Goal: Task Accomplishment & Management: Complete application form

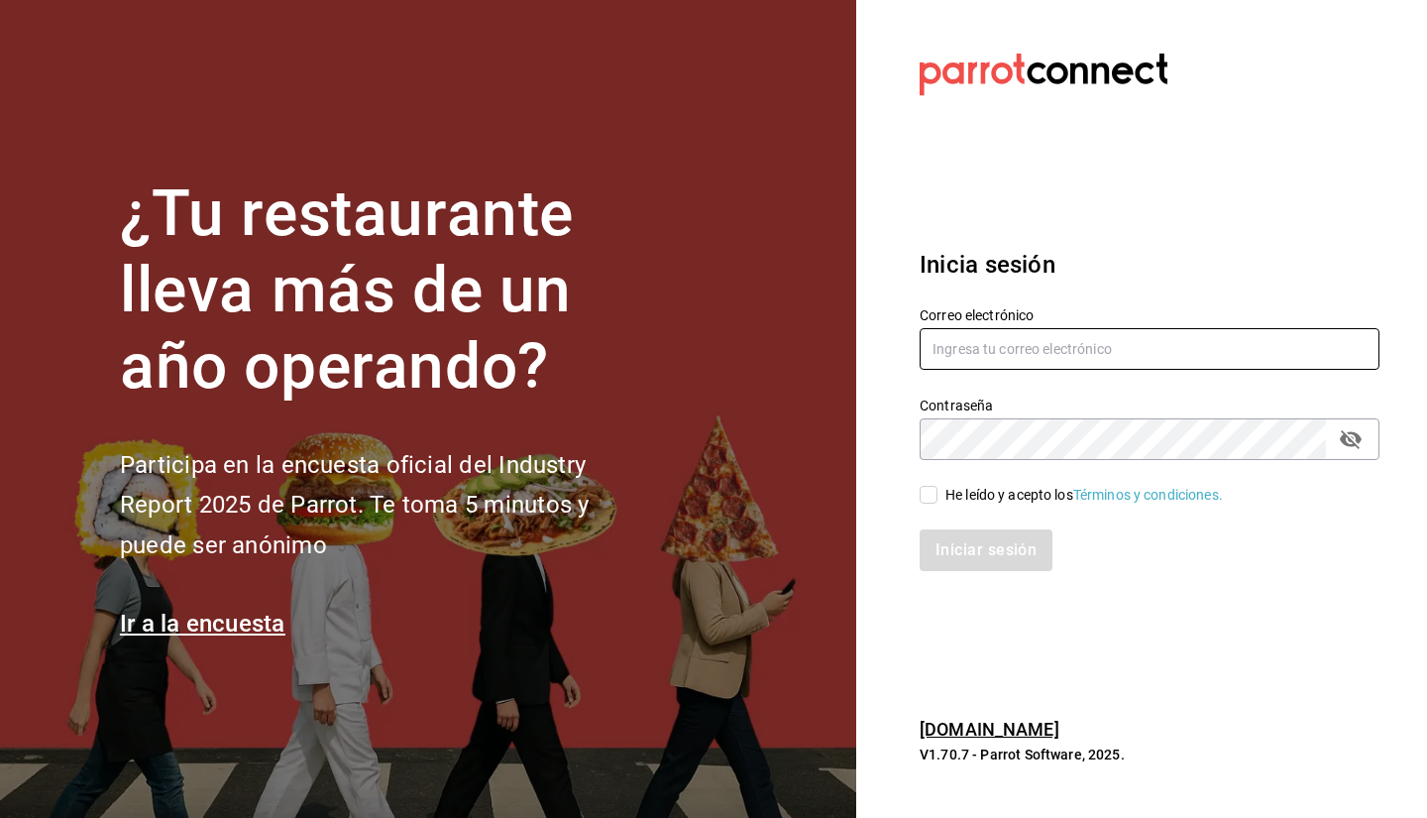
click at [1110, 347] on input "text" at bounding box center [1150, 349] width 460 height 42
type input "[PERSON_NAME][EMAIL_ADDRESS][PERSON_NAME][DOMAIN_NAME]"
click at [922, 493] on input "He leído y acepto los Términos y condiciones." at bounding box center [929, 495] width 18 height 18
checkbox input "true"
click at [967, 558] on button "Iniciar sesión" at bounding box center [987, 550] width 135 height 42
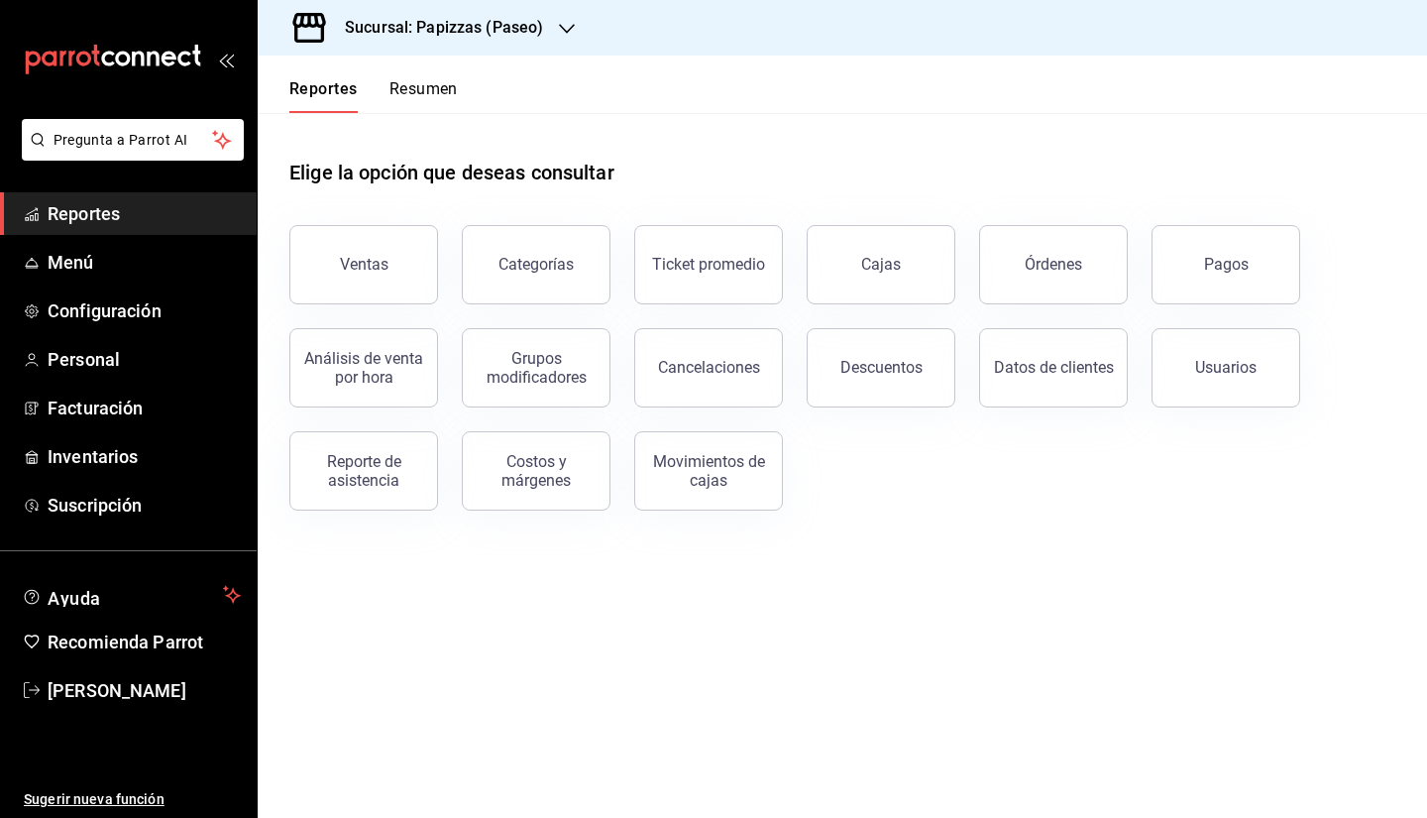
click at [553, 16] on div "Sucursal: Papizzas (Paseo)" at bounding box center [428, 27] width 309 height 55
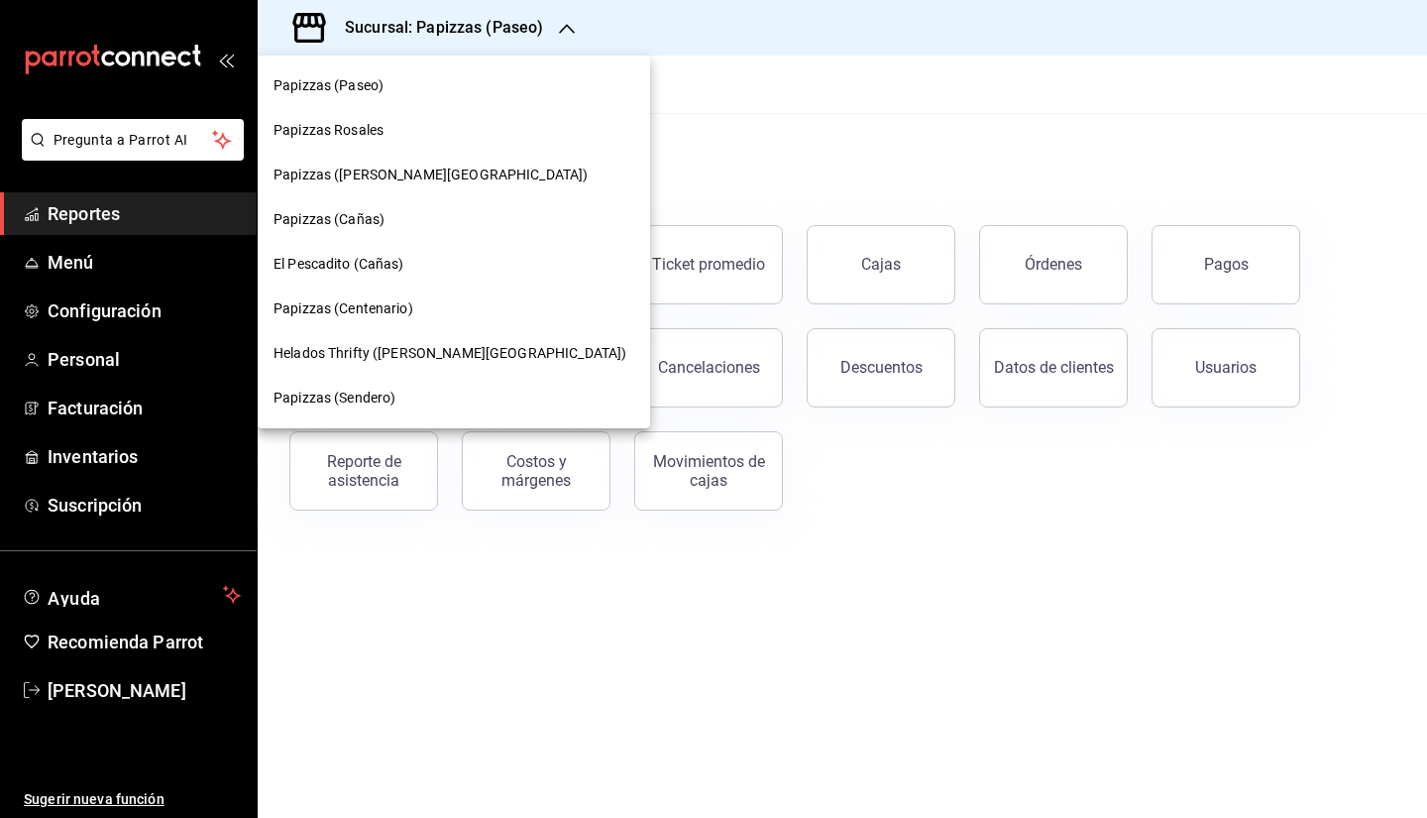
click at [382, 221] on span "Papizzas (Cañas)" at bounding box center [329, 219] width 111 height 21
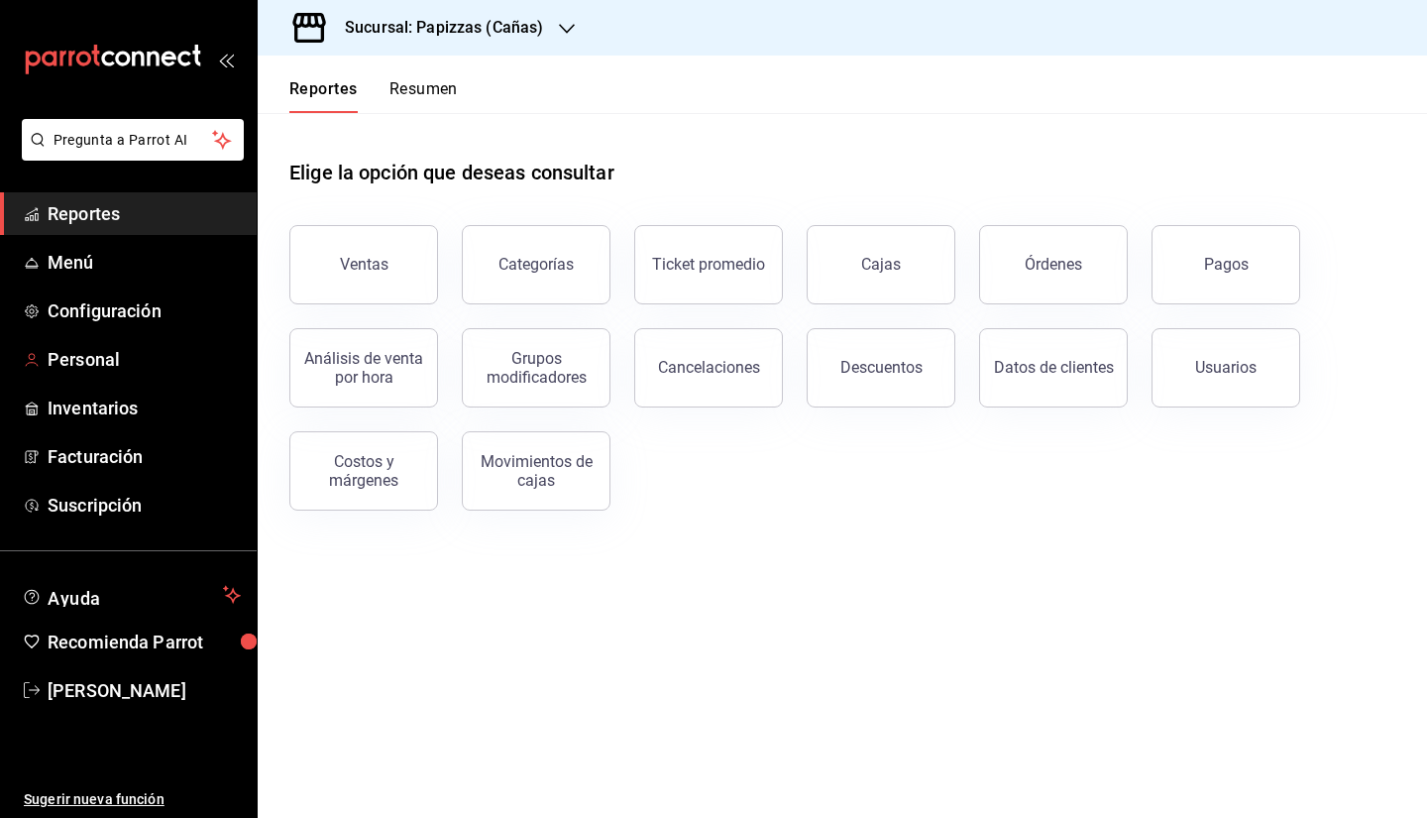
click at [160, 359] on span "Personal" at bounding box center [144, 359] width 193 height 27
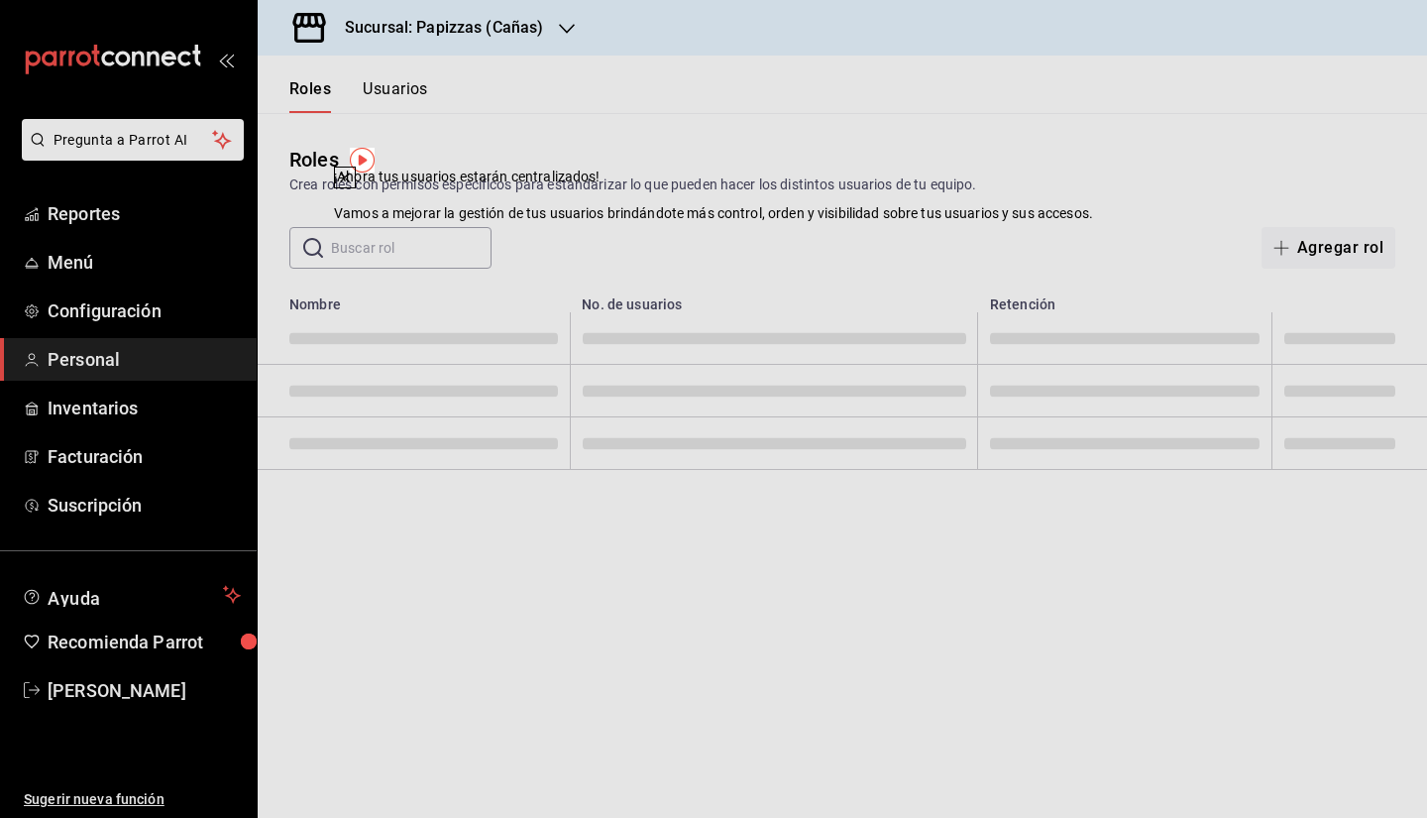
click at [942, 240] on div "​ ​ Agregar rol" at bounding box center [842, 248] width 1169 height 42
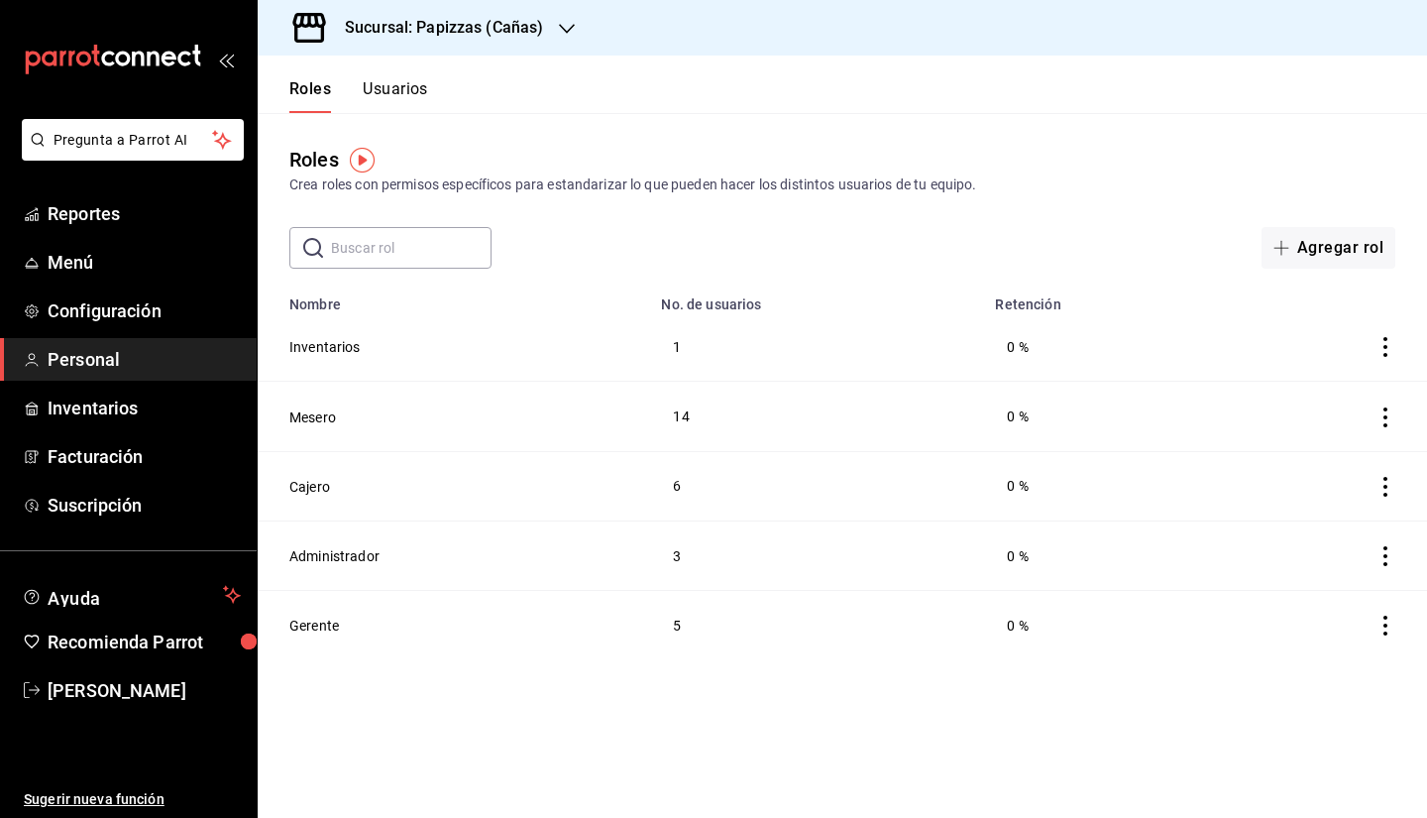
click at [408, 91] on button "Usuarios" at bounding box center [395, 96] width 65 height 34
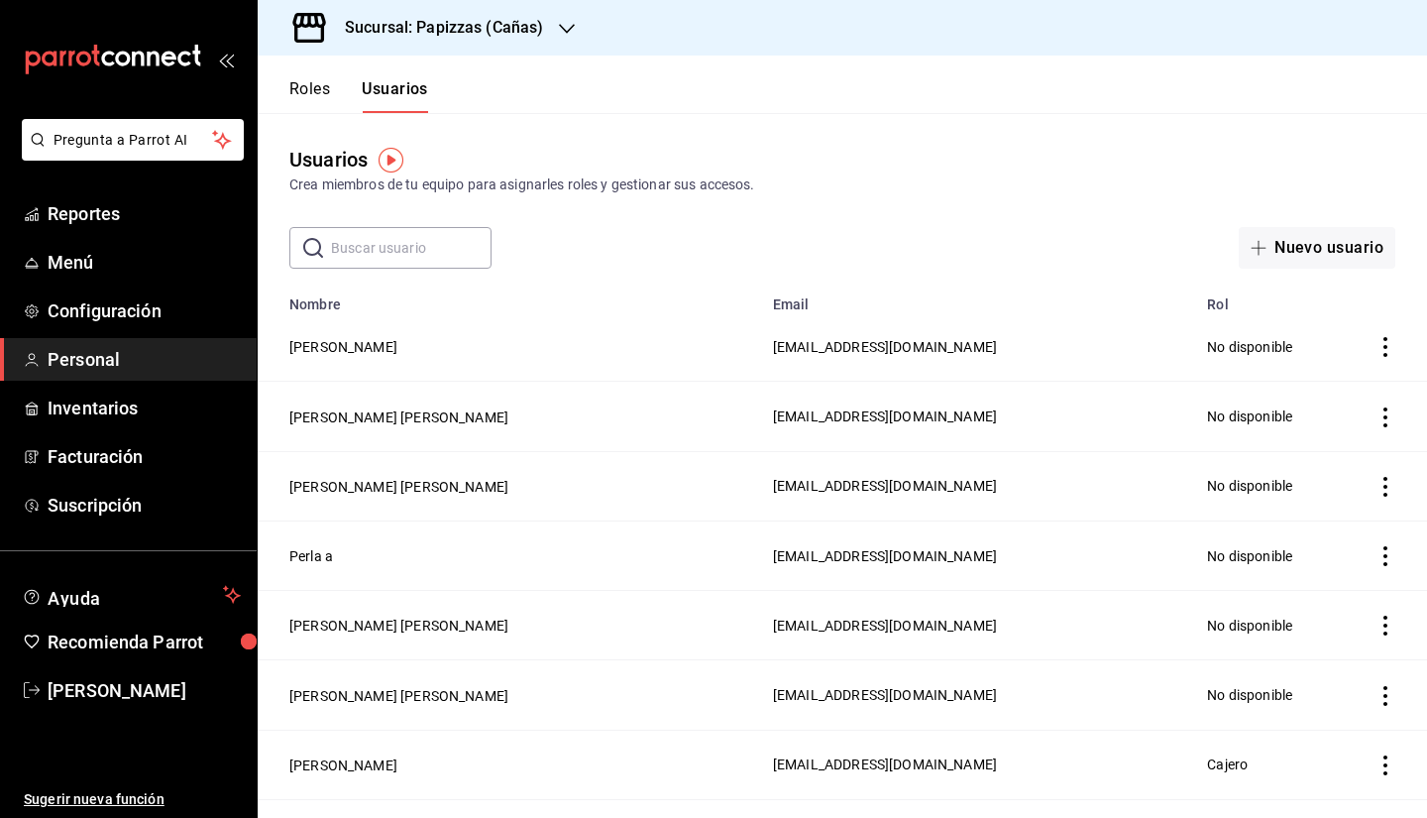
click at [1310, 245] on button "Nuevo usuario" at bounding box center [1317, 248] width 157 height 42
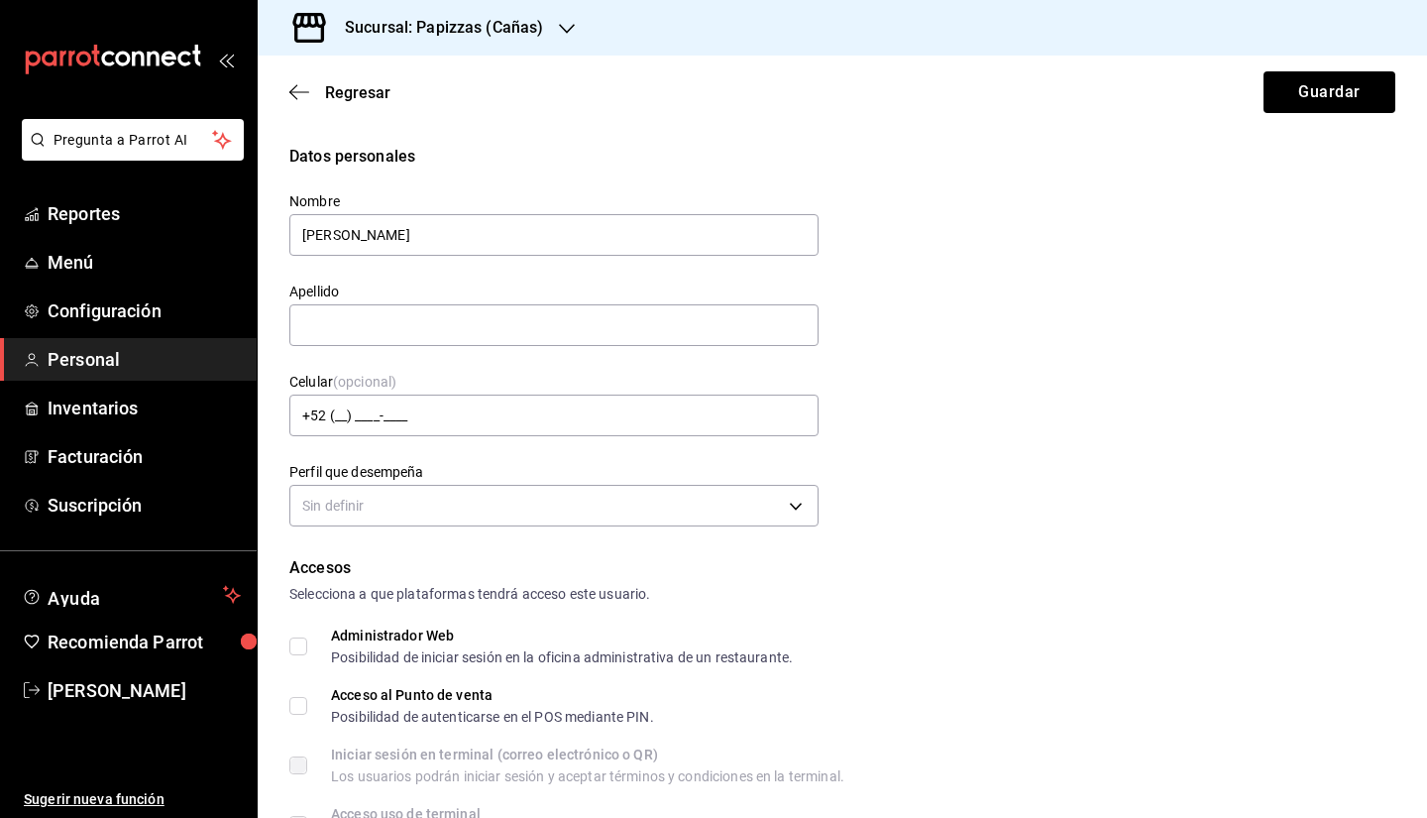
type input "Carlos Gabriel"
type input "Ureta Aguilar"
click at [774, 517] on body "Pregunta a Parrot AI Reportes Menú Configuración Personal Inventarios Facturaci…" at bounding box center [713, 409] width 1427 height 818
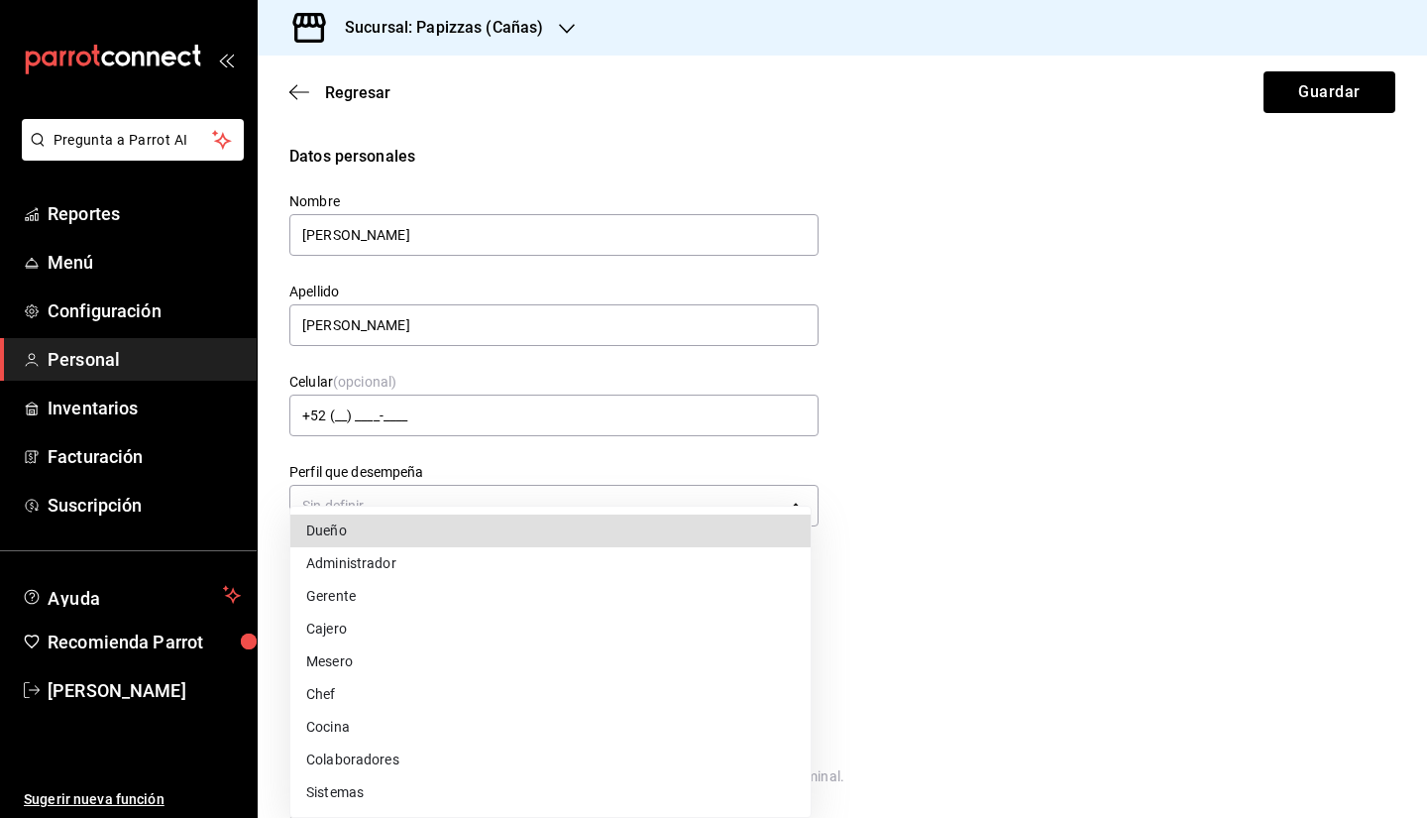
click at [557, 658] on li "Mesero" at bounding box center [550, 661] width 520 height 33
type input "WAITER"
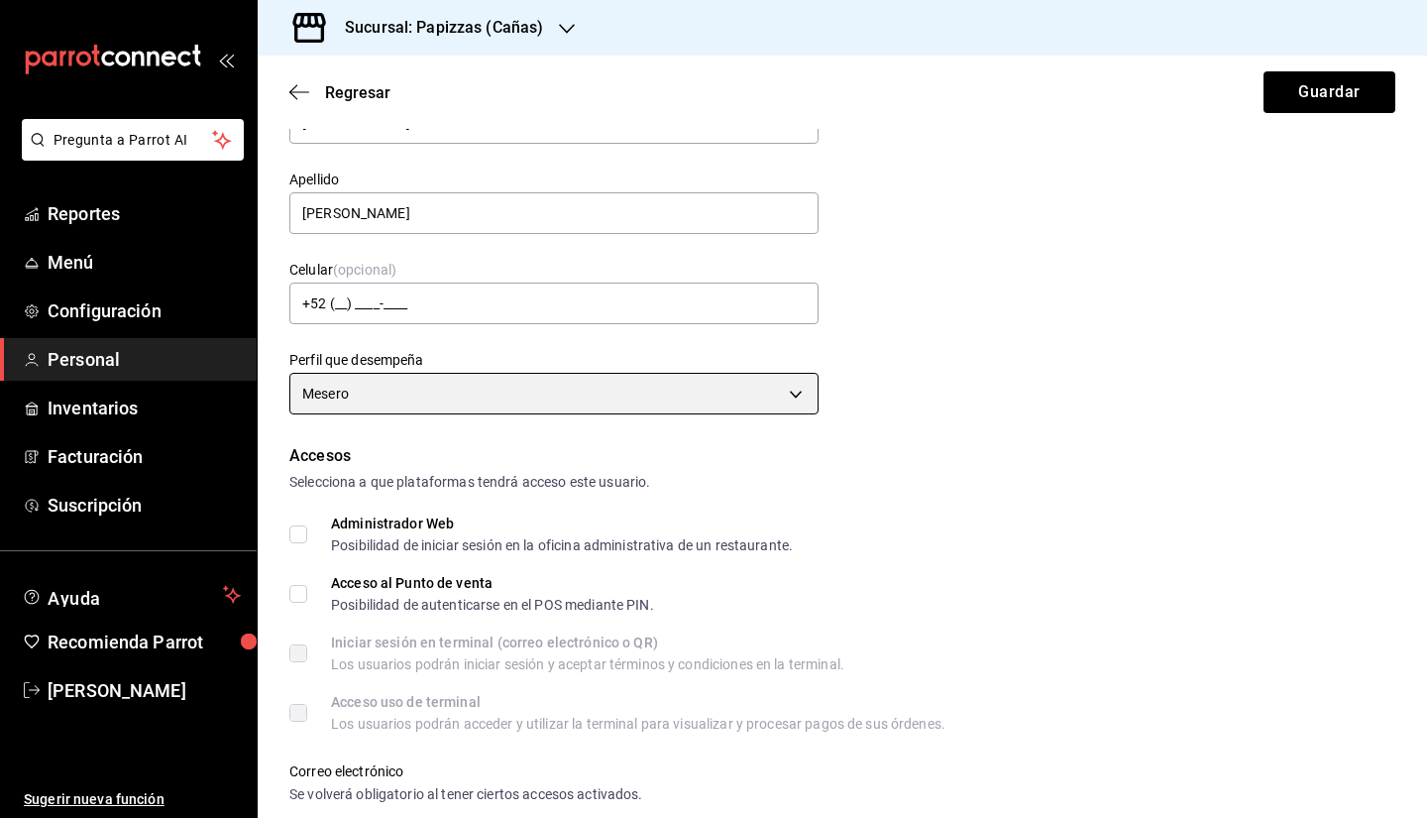
scroll to position [211, 0]
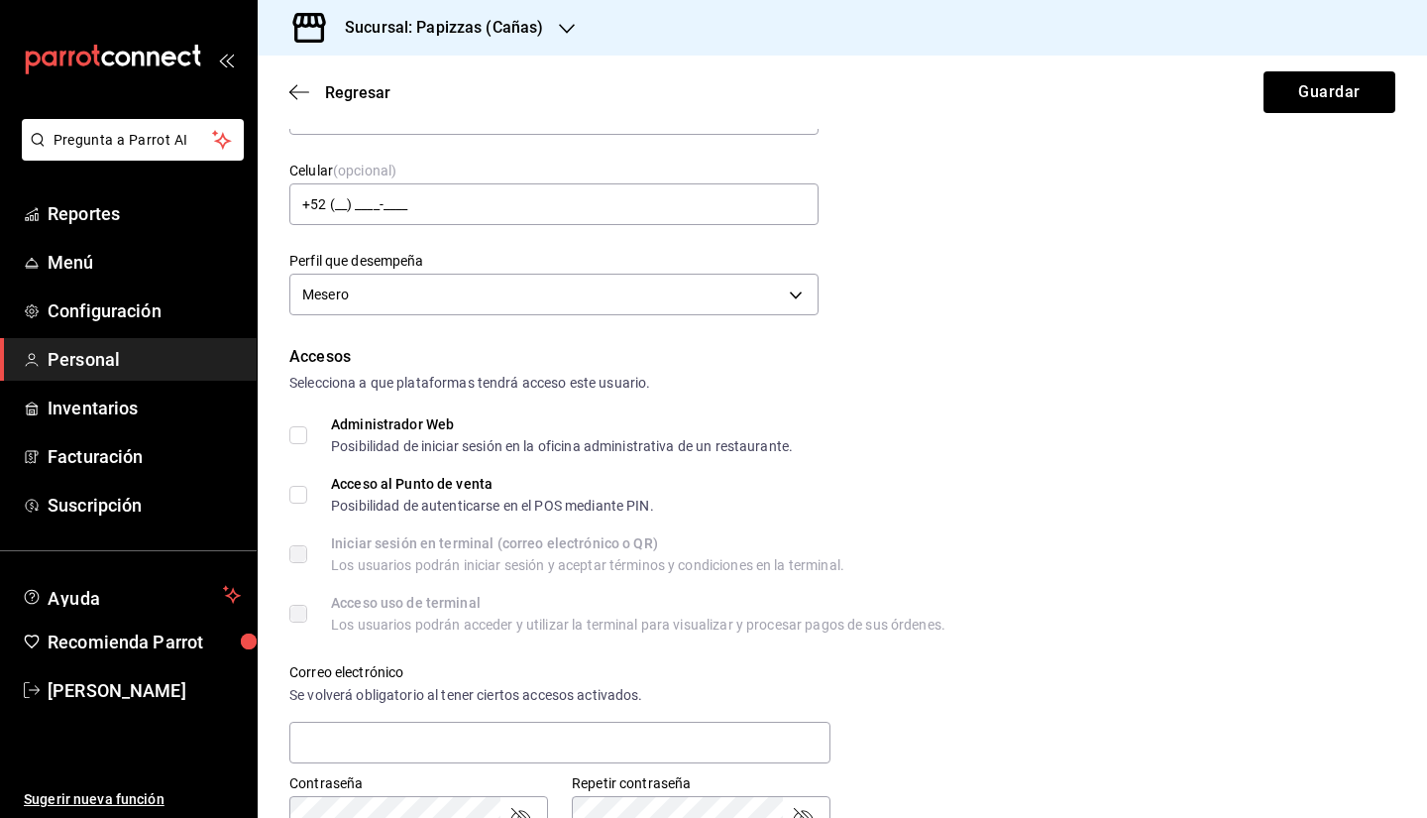
click at [308, 493] on span "Acceso al Punto de venta Posibilidad de autenticarse en el POS mediante PIN." at bounding box center [480, 495] width 347 height 36
click at [307, 493] on input "Acceso al Punto de venta Posibilidad de autenticarse en el POS mediante PIN." at bounding box center [298, 495] width 18 height 18
checkbox input "true"
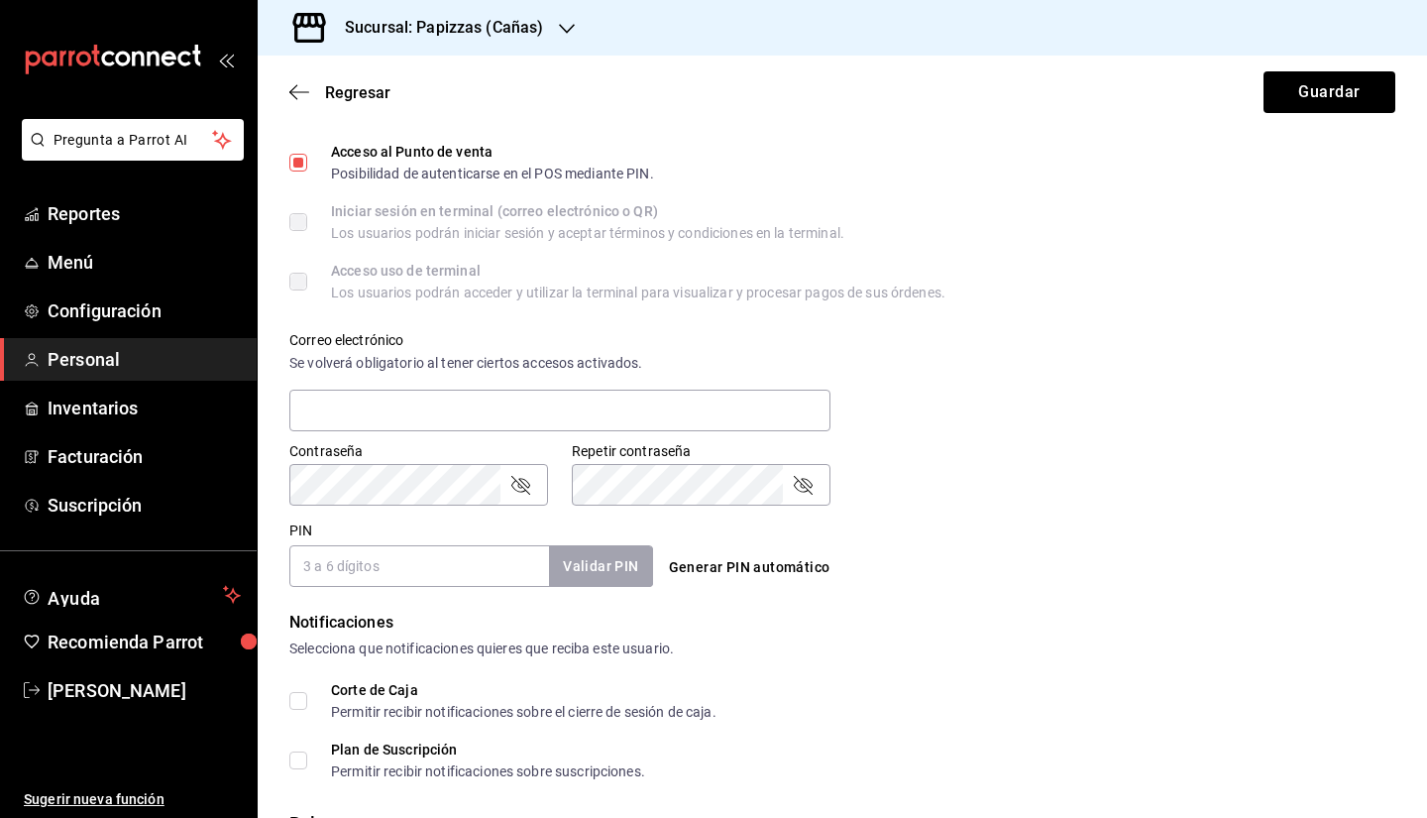
scroll to position [508, 0]
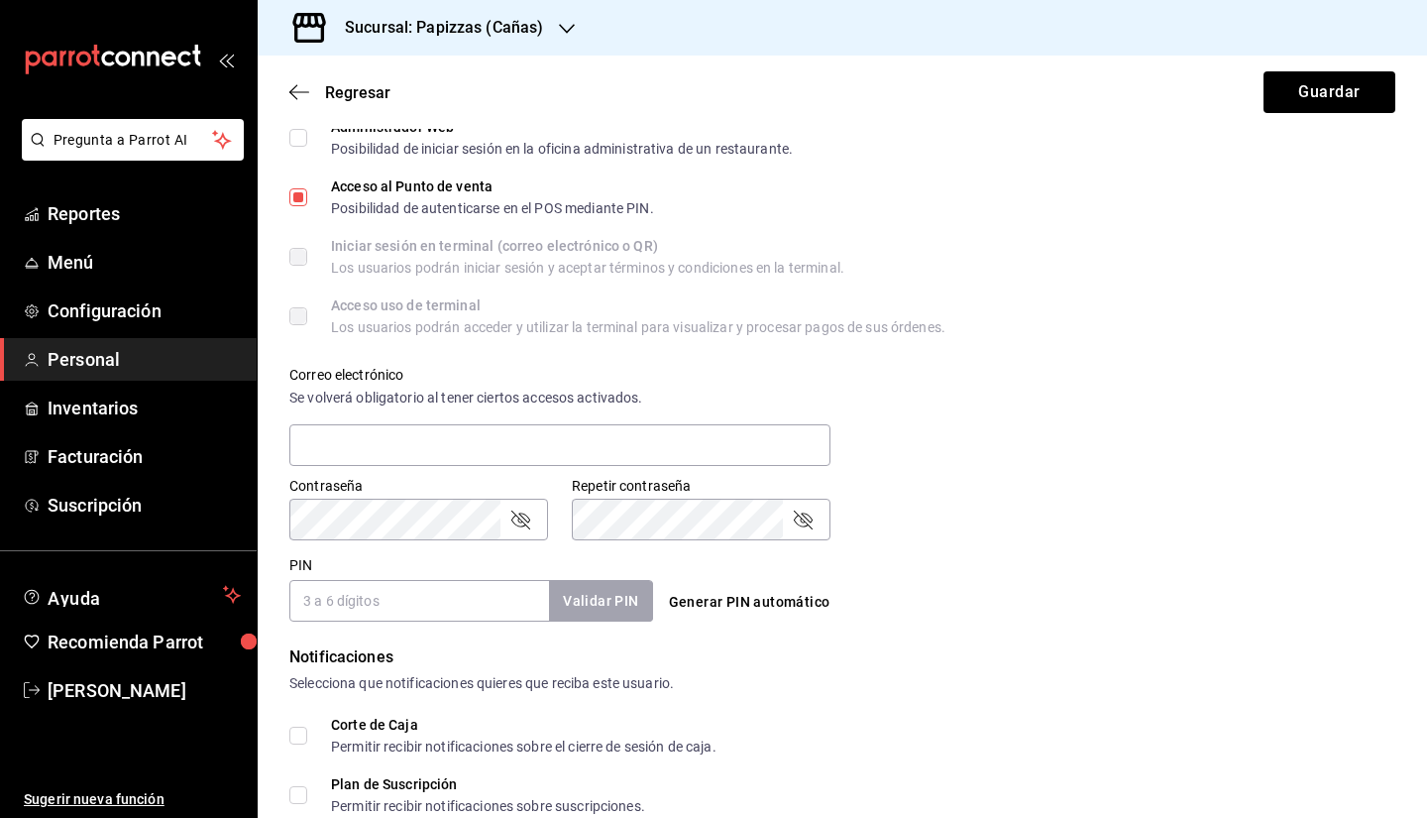
click at [462, 612] on input "PIN" at bounding box center [419, 601] width 260 height 42
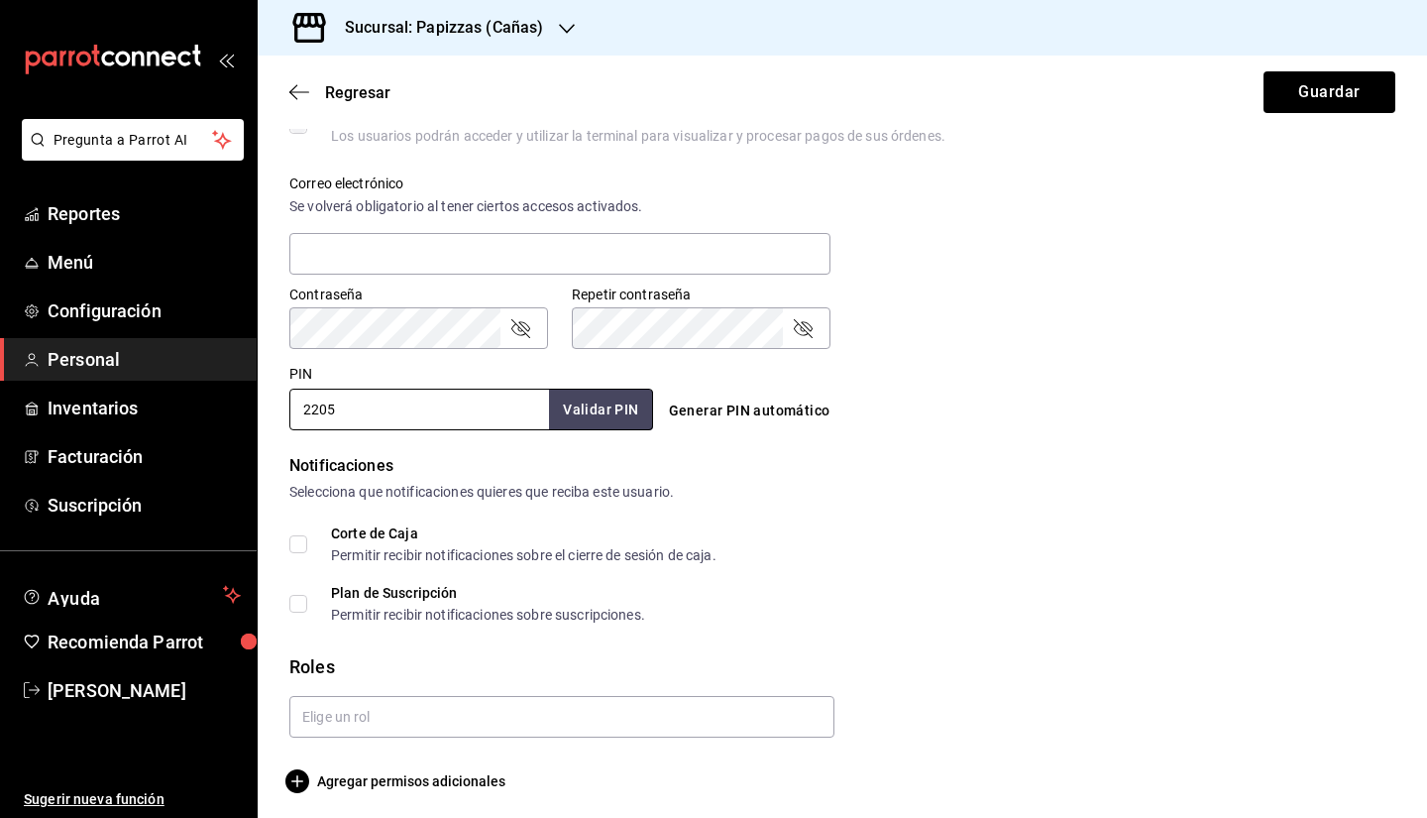
scroll to position [707, 0]
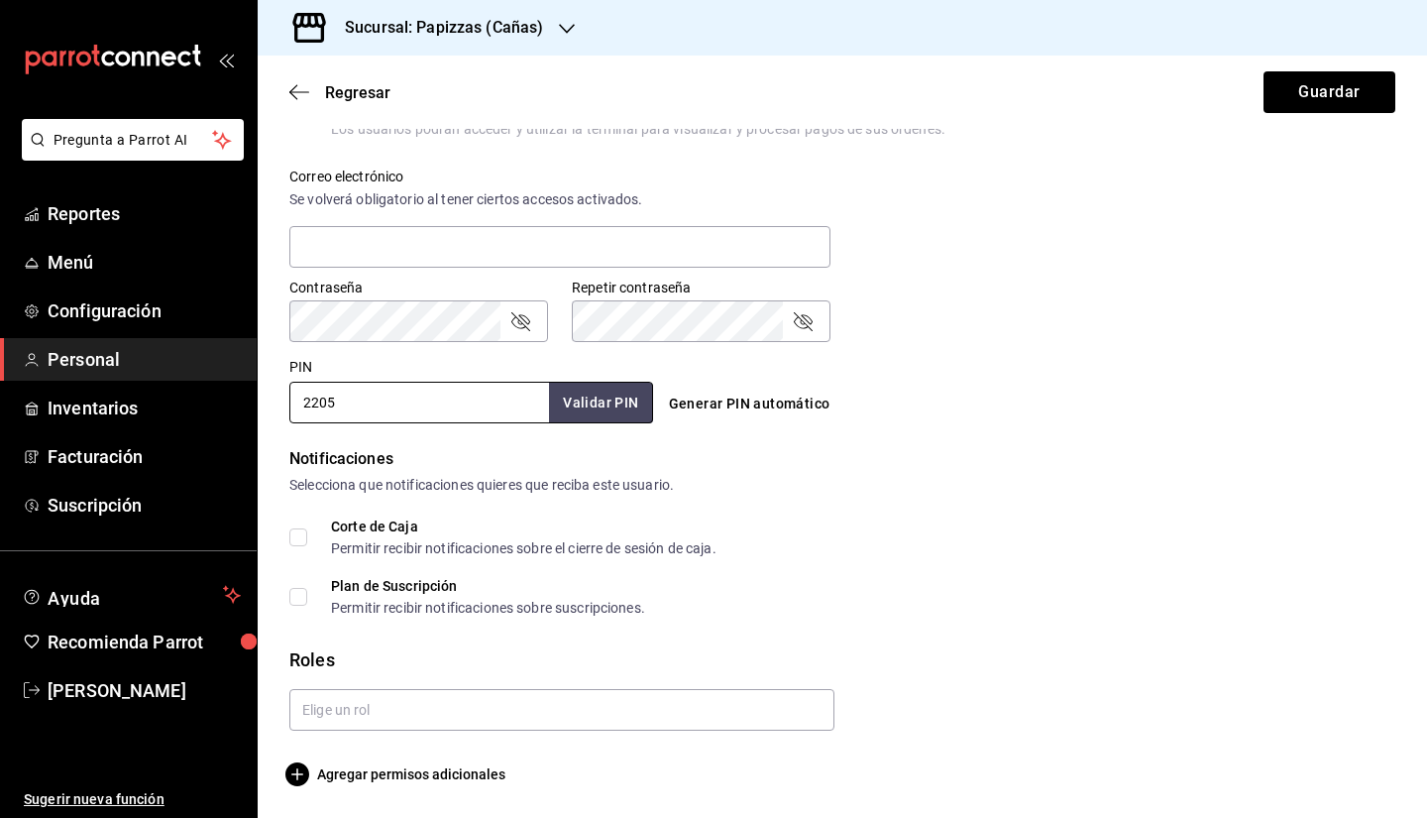
type input "2205"
click at [581, 405] on button "Validar PIN" at bounding box center [599, 403] width 105 height 43
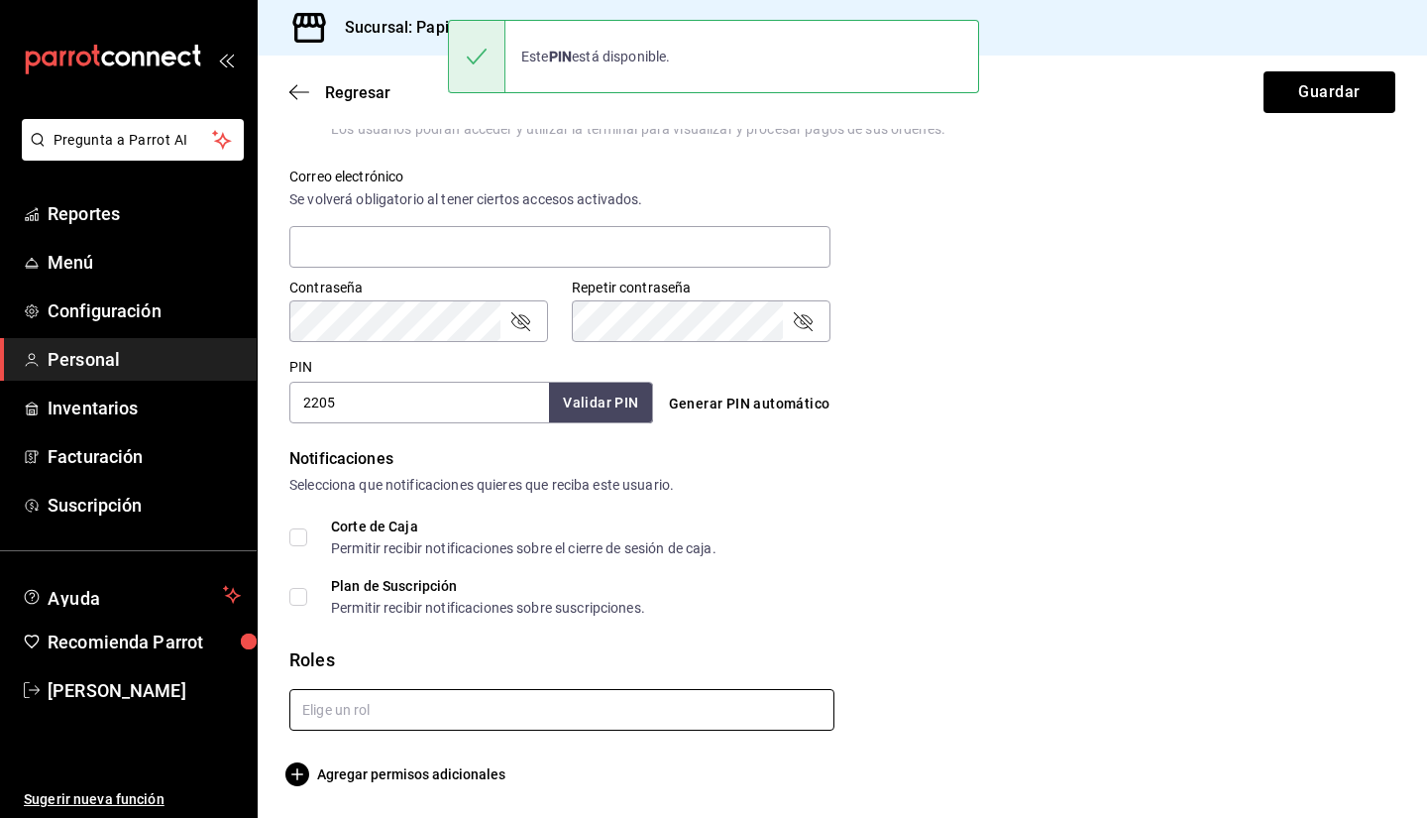
click at [678, 717] on input "text" at bounding box center [561, 710] width 545 height 42
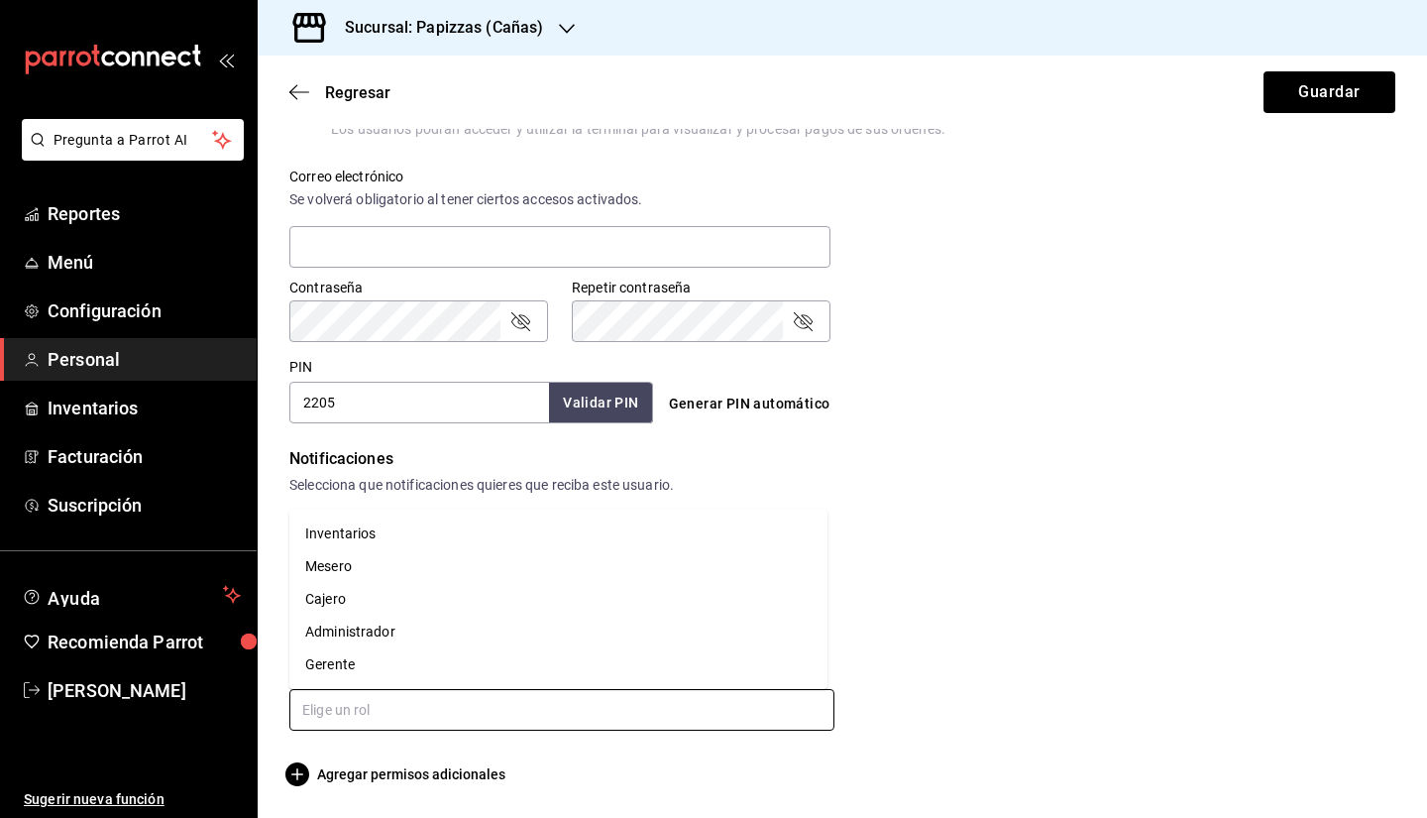
click at [372, 563] on li "Mesero" at bounding box center [558, 566] width 538 height 33
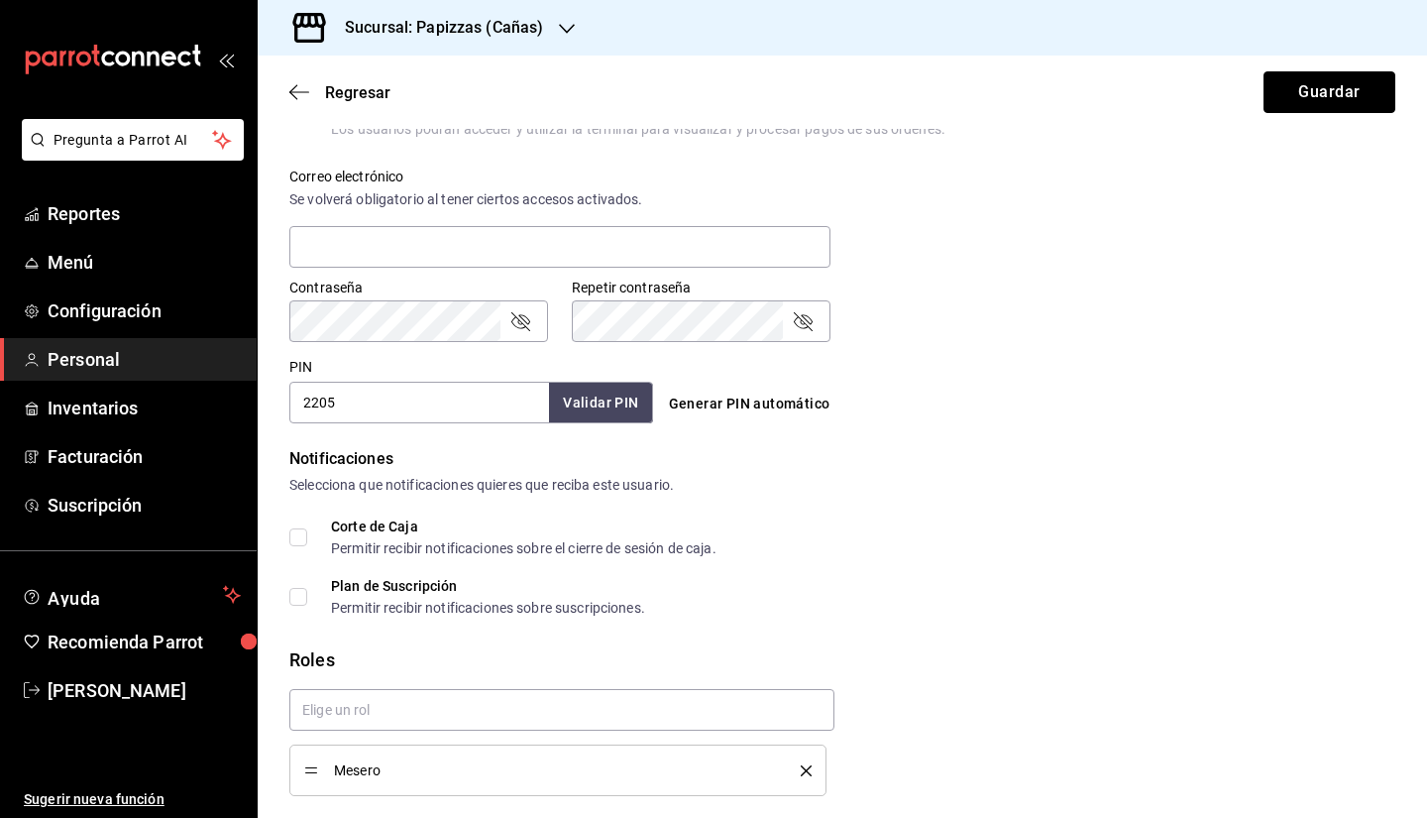
click at [1302, 95] on button "Guardar" at bounding box center [1330, 92] width 132 height 42
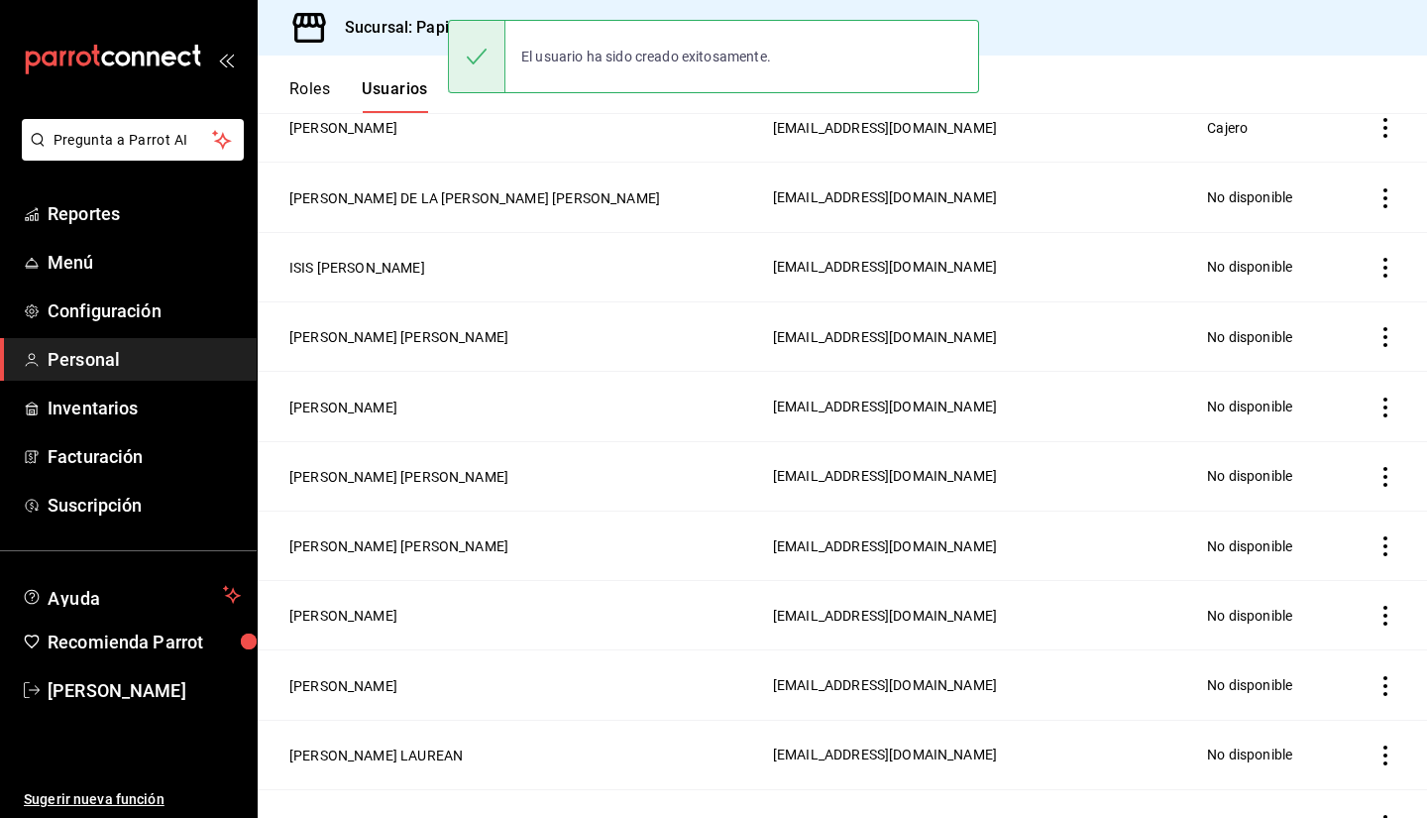
scroll to position [776, 0]
